Goal: Information Seeking & Learning: Learn about a topic

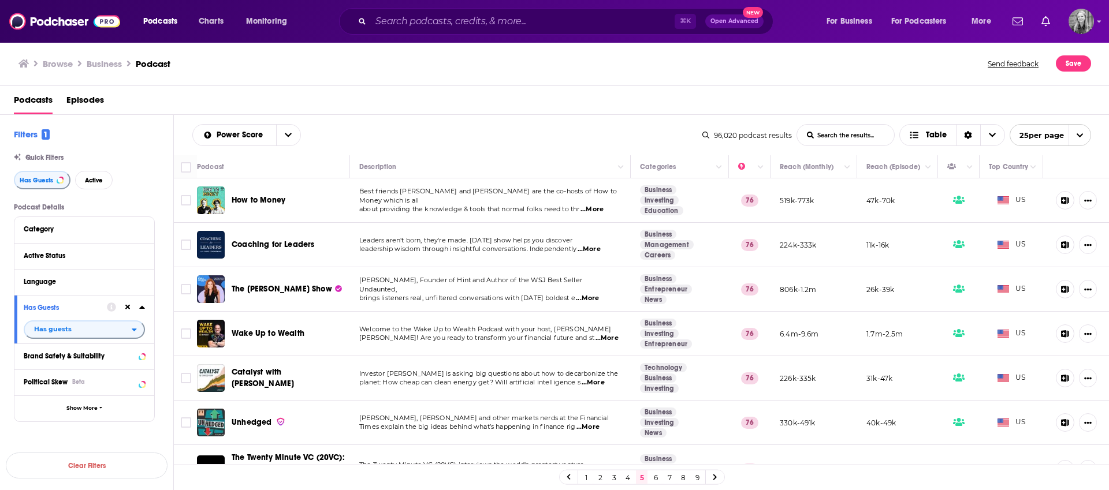
click at [247, 59] on div "Browse Business Podcast" at bounding box center [503, 63] width 970 height 16
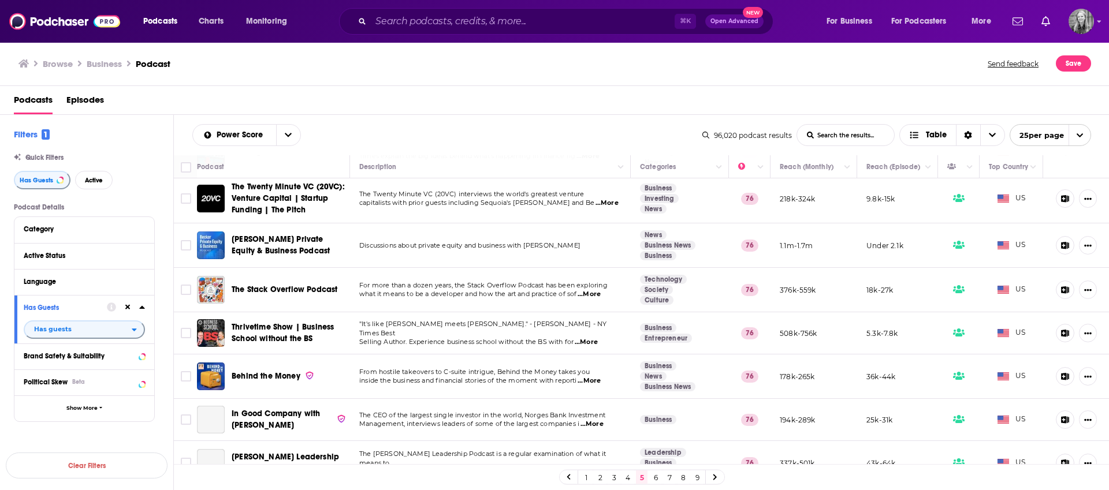
scroll to position [280, 0]
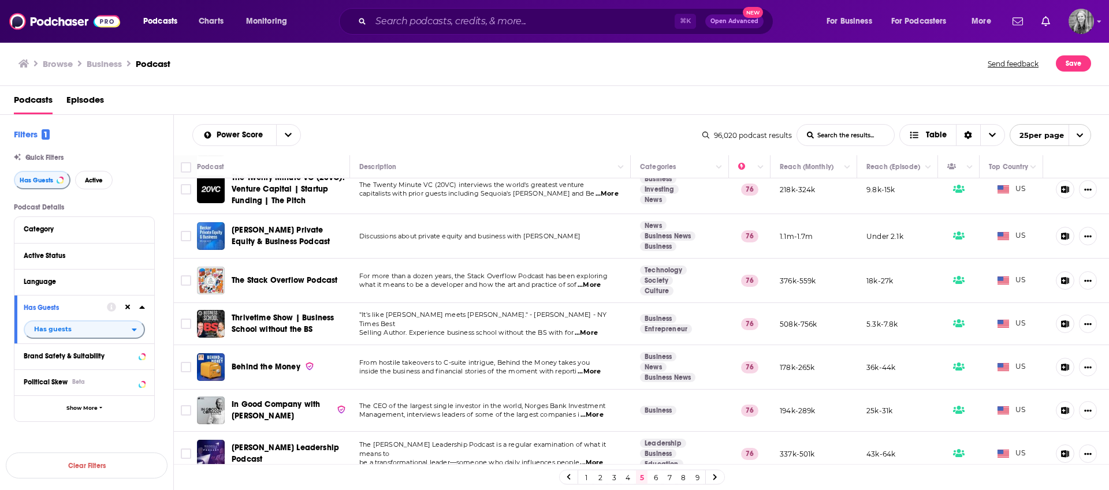
click at [433, 408] on span "The CEO of the largest single investor in the world, Norges Bank Investment" at bounding box center [482, 406] width 246 height 8
click at [584, 416] on span "...More" at bounding box center [591, 414] width 23 height 9
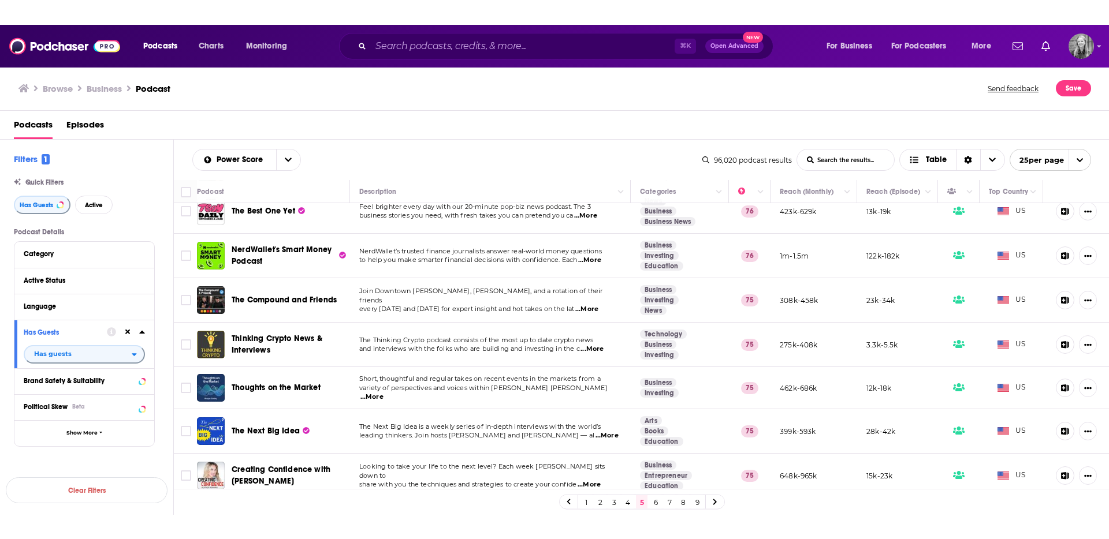
scroll to position [819, 0]
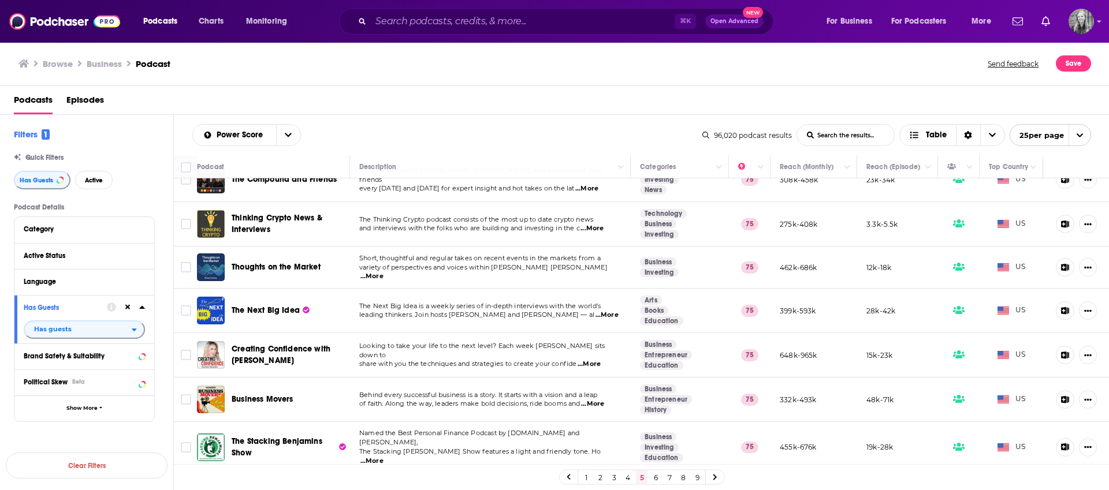
click at [594, 406] on span "...More" at bounding box center [592, 404] width 23 height 9
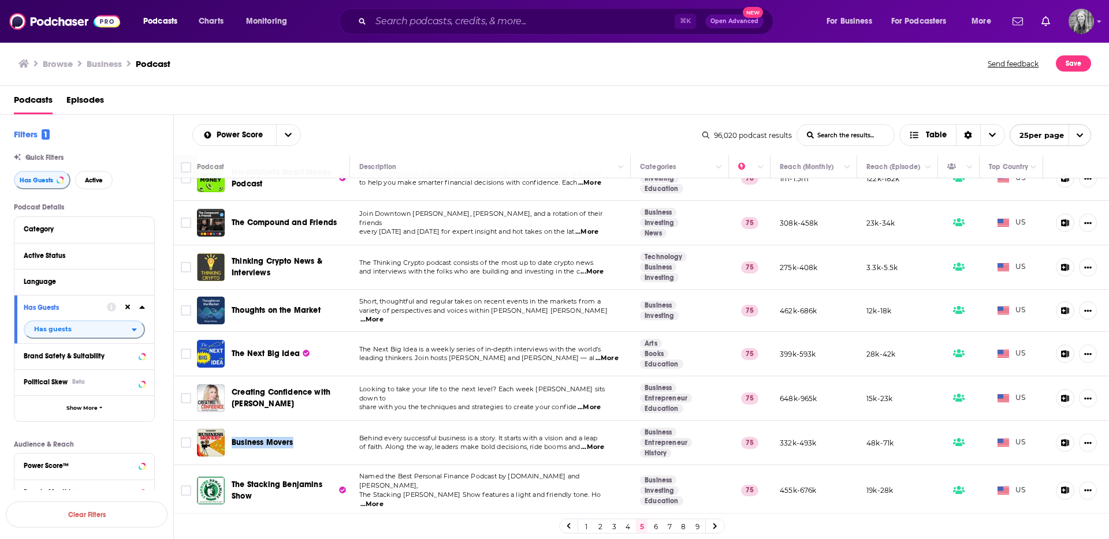
scroll to position [770, 0]
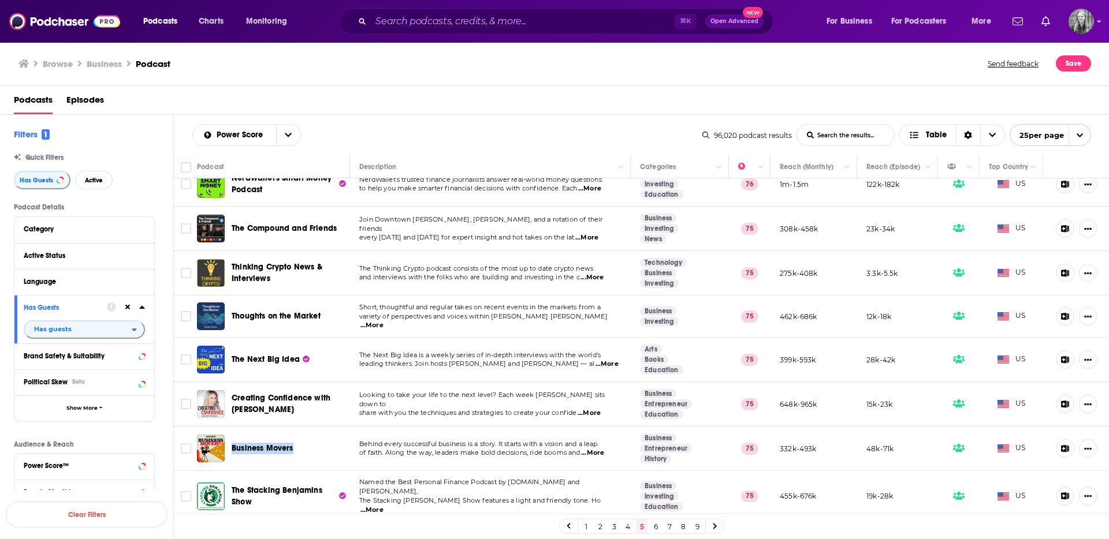
click at [652, 490] on link "6" at bounding box center [656, 527] width 12 height 14
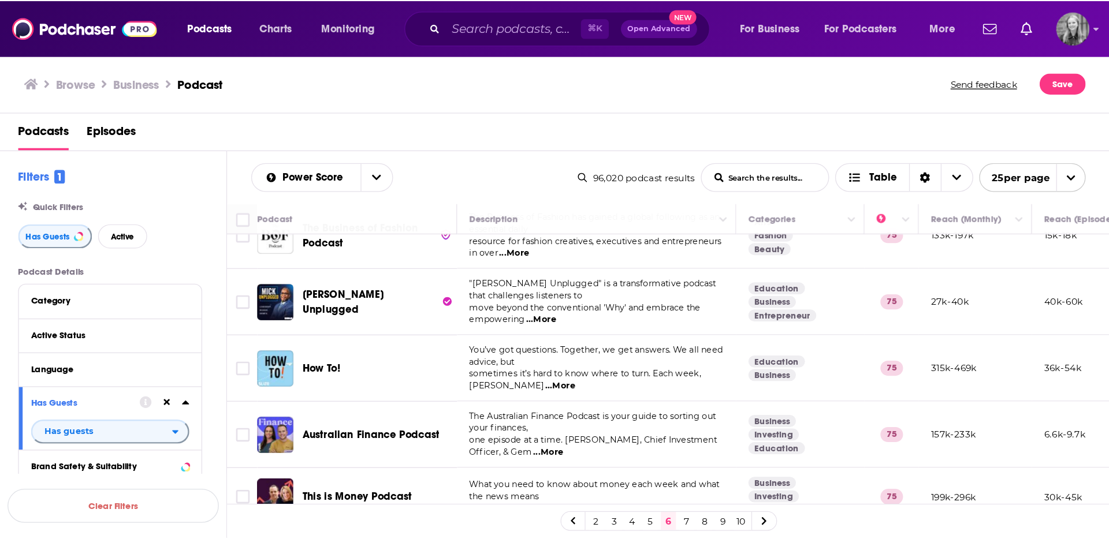
scroll to position [126, 0]
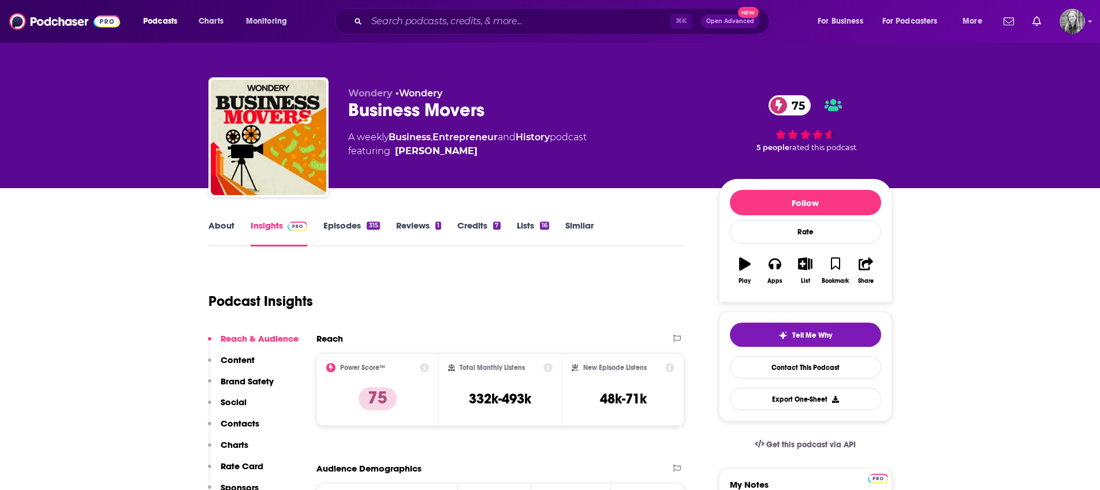
click at [1007, 187] on div "Wondery • Wondery Business Movers 75 A weekly Business , Entrepreneur and Histo…" at bounding box center [550, 94] width 1100 height 188
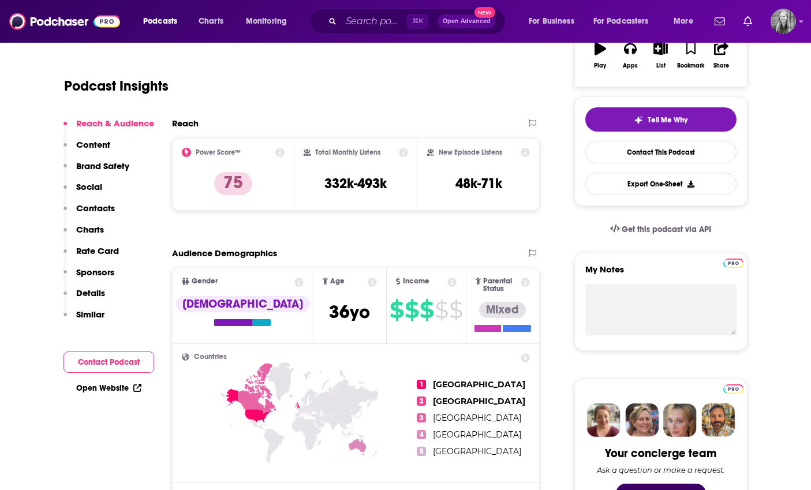
scroll to position [74, 0]
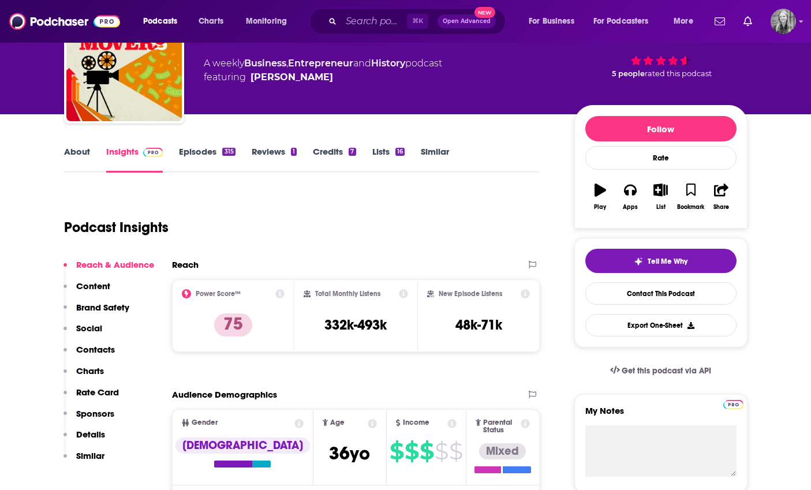
click at [202, 150] on link "Episodes 315" at bounding box center [207, 159] width 56 height 27
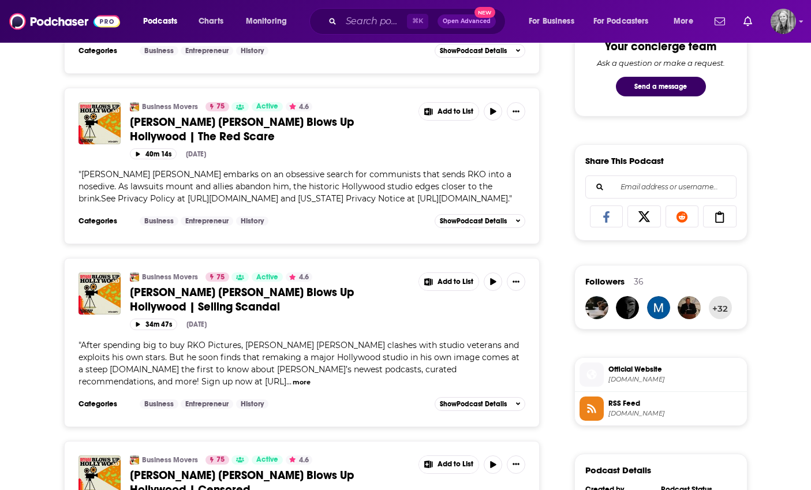
scroll to position [624, 0]
